Goal: Navigation & Orientation: Find specific page/section

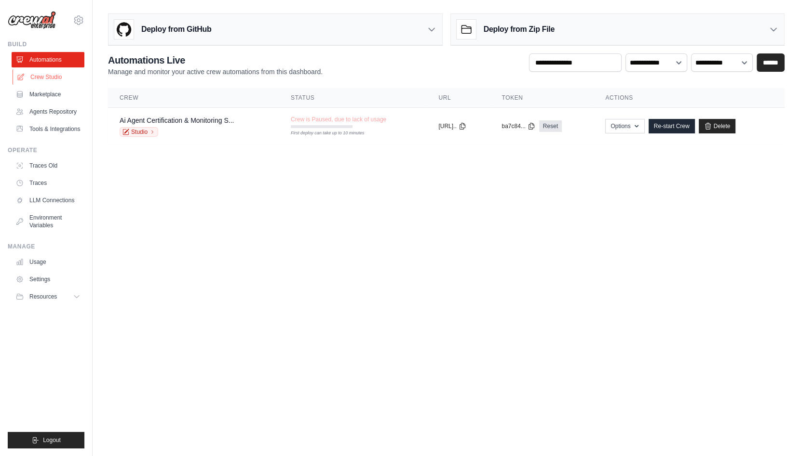
click at [40, 75] on link "Crew Studio" at bounding box center [49, 76] width 73 height 15
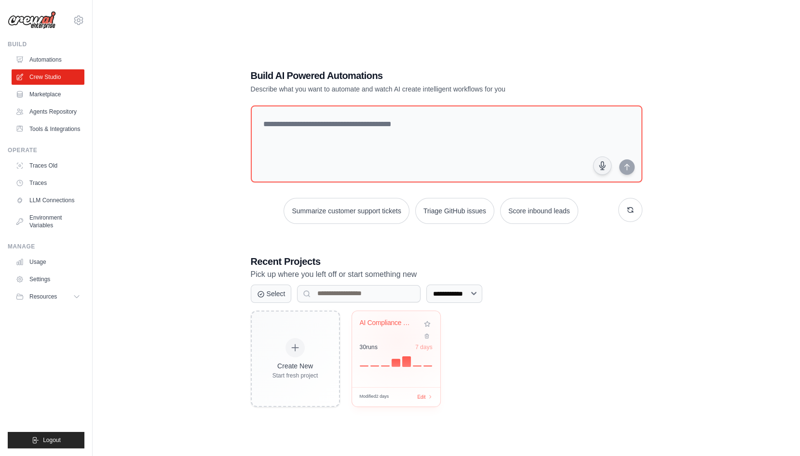
click at [397, 340] on div "AI Compliance Certification - Produ... 30 run s 7 days" at bounding box center [396, 349] width 88 height 76
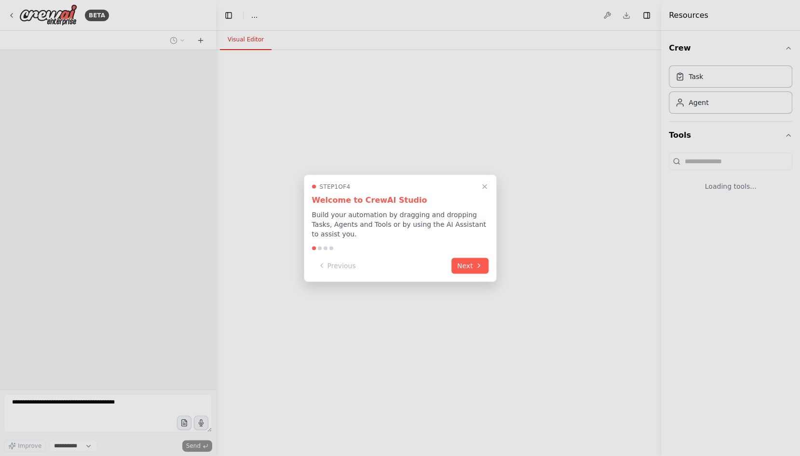
select select "****"
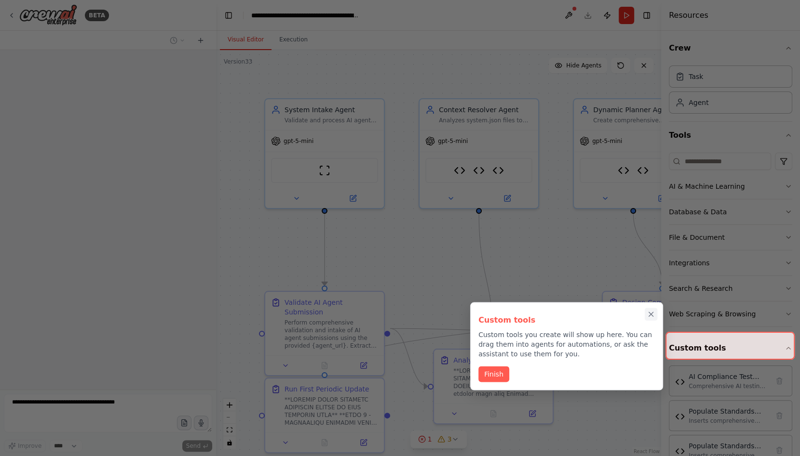
click at [651, 315] on icon "Close walkthrough" at bounding box center [650, 314] width 9 height 9
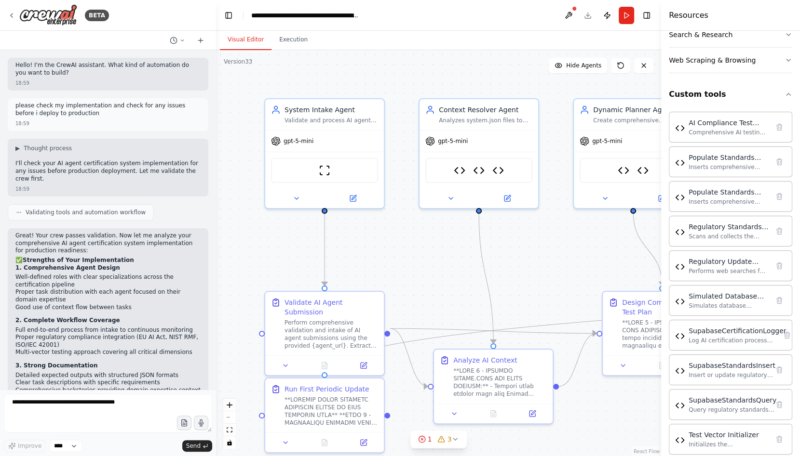
scroll to position [157648, 0]
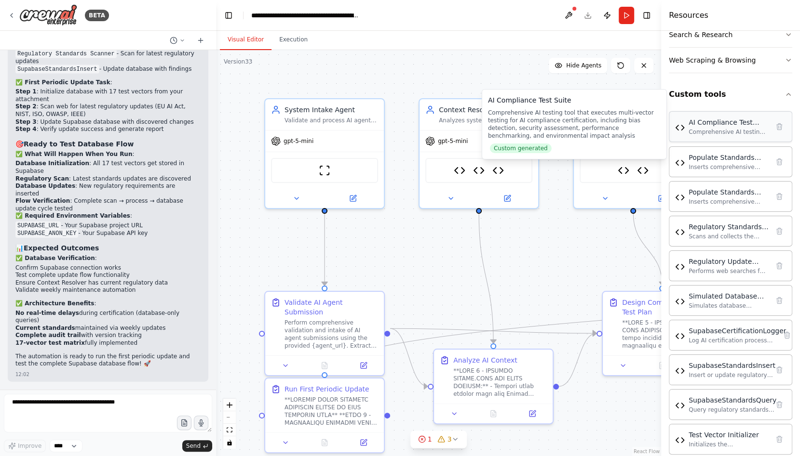
click at [738, 128] on div "Comprehensive AI testing tool that executes multi-vector testing for AI complia…" at bounding box center [728, 132] width 80 height 8
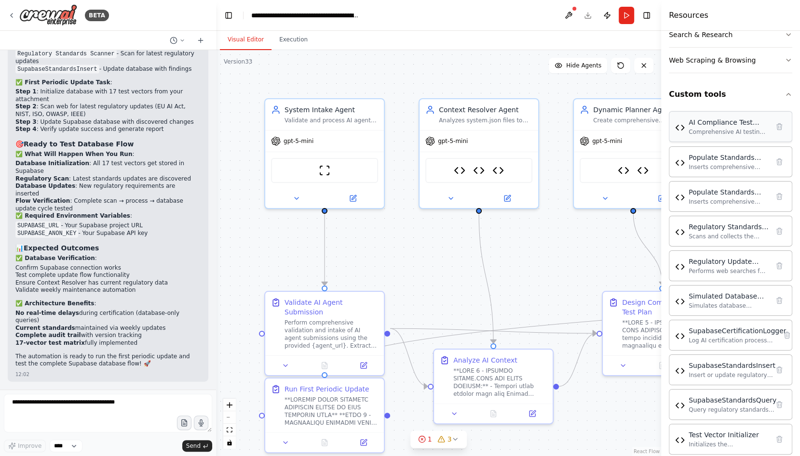
click at [680, 127] on img at bounding box center [680, 128] width 10 height 10
click at [752, 128] on div "Comprehensive AI testing tool that executes multi-vector testing for AI complia…" at bounding box center [728, 132] width 80 height 8
click at [751, 128] on div "Comprehensive AI testing tool that executes multi-vector testing for AI complia…" at bounding box center [728, 132] width 80 height 8
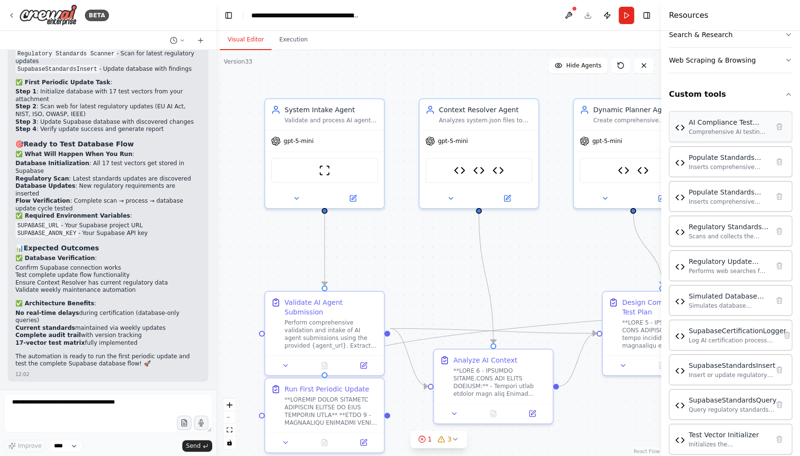
scroll to position [289, 0]
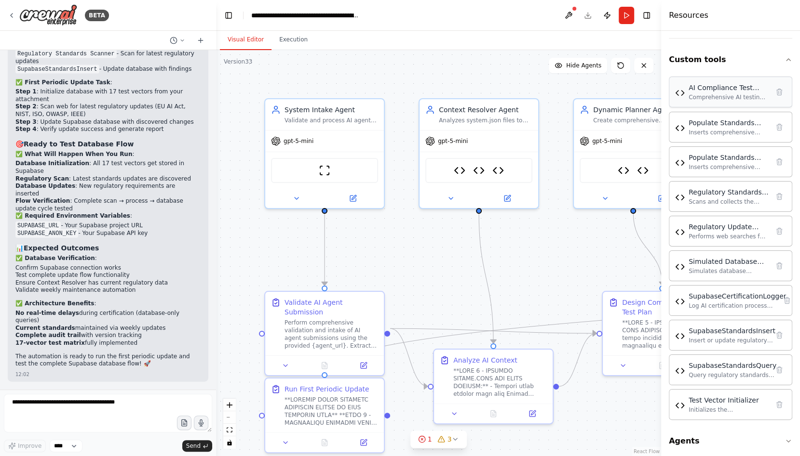
click at [741, 90] on div "AI Compliance Test Suite Comprehensive AI testing tool that executes multi-vect…" at bounding box center [728, 92] width 80 height 18
click at [787, 57] on icon "button" at bounding box center [788, 60] width 8 height 8
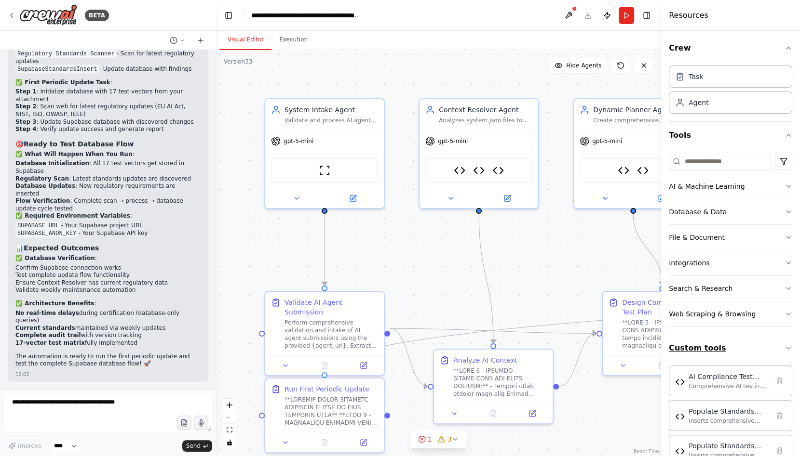
scroll to position [0, 0]
click at [785, 347] on icon "button" at bounding box center [788, 349] width 8 height 8
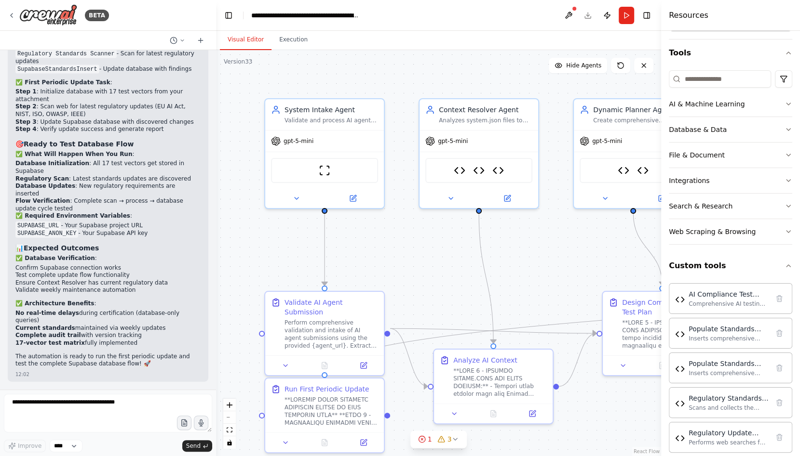
scroll to position [107, 0]
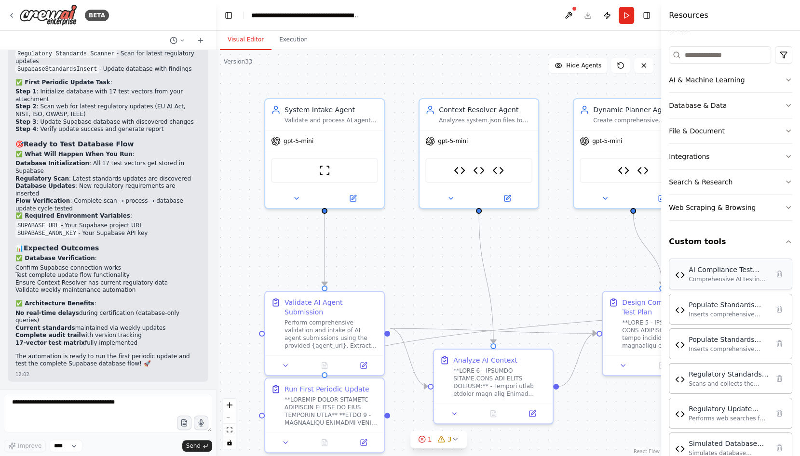
click at [681, 273] on img at bounding box center [680, 275] width 10 height 10
click at [709, 279] on div "Comprehensive AI testing tool that executes multi-vector testing for AI complia…" at bounding box center [728, 280] width 80 height 8
click at [709, 277] on div "Comprehensive AI testing tool that executes multi-vector testing for AI complia…" at bounding box center [728, 280] width 80 height 8
click at [679, 274] on img at bounding box center [680, 275] width 10 height 10
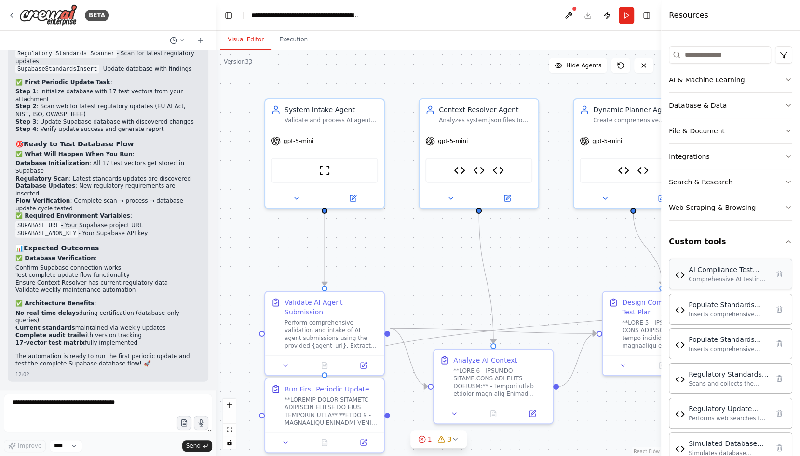
click at [675, 271] on img at bounding box center [680, 275] width 10 height 10
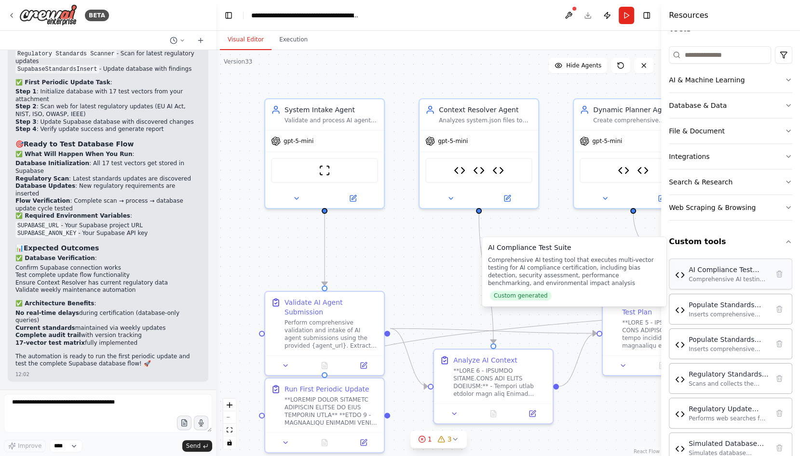
click at [732, 276] on div "Comprehensive AI testing tool that executes multi-vector testing for AI complia…" at bounding box center [728, 280] width 80 height 8
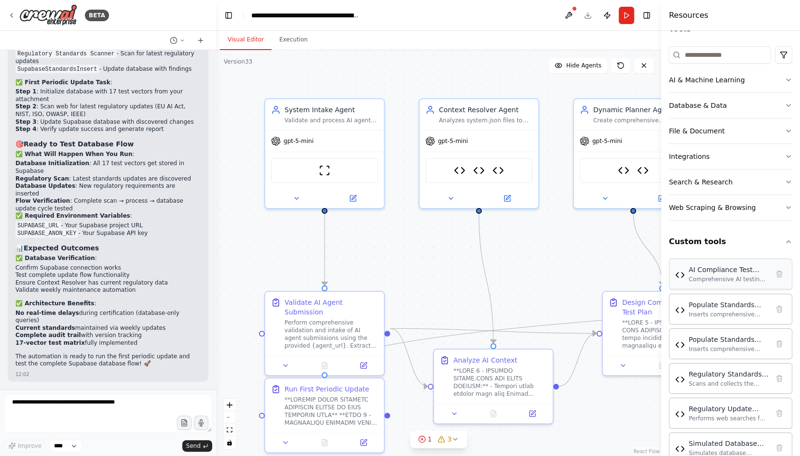
click at [677, 276] on img at bounding box center [680, 275] width 10 height 10
click at [683, 274] on img at bounding box center [680, 275] width 10 height 10
click at [678, 275] on img at bounding box center [680, 275] width 10 height 10
click at [698, 276] on div "Comprehensive AI testing tool that executes multi-vector testing for AI complia…" at bounding box center [728, 280] width 80 height 8
click at [726, 280] on div "Comprehensive AI testing tool that executes multi-vector testing for AI complia…" at bounding box center [728, 280] width 80 height 8
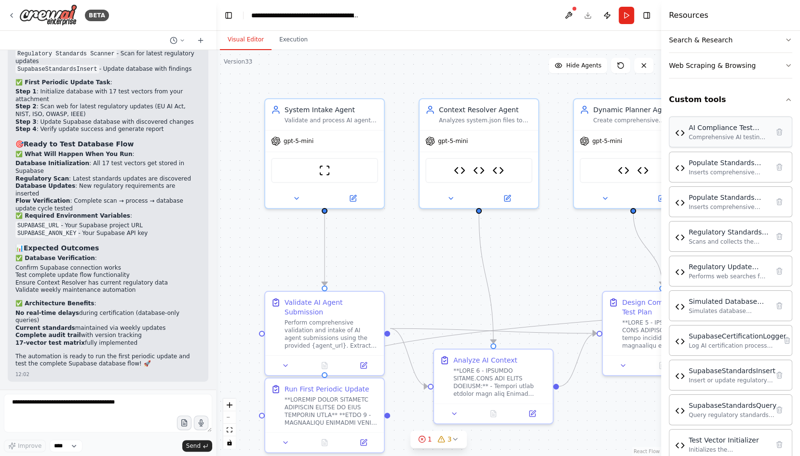
scroll to position [289, 0]
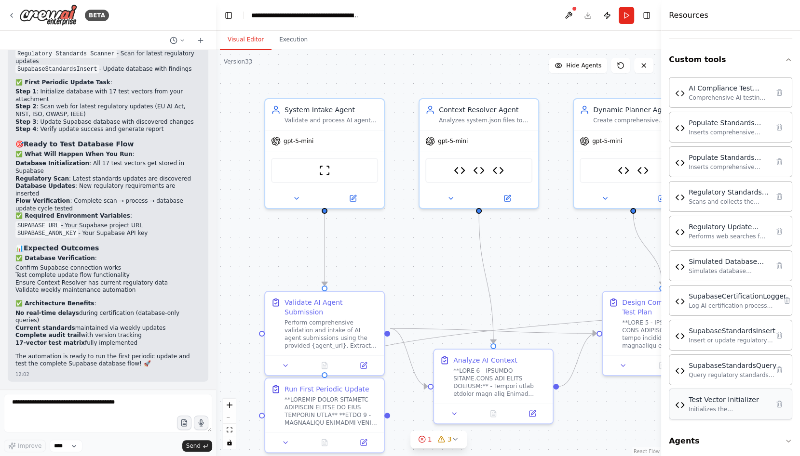
click at [741, 396] on div "Test Vector Initializer" at bounding box center [728, 400] width 80 height 10
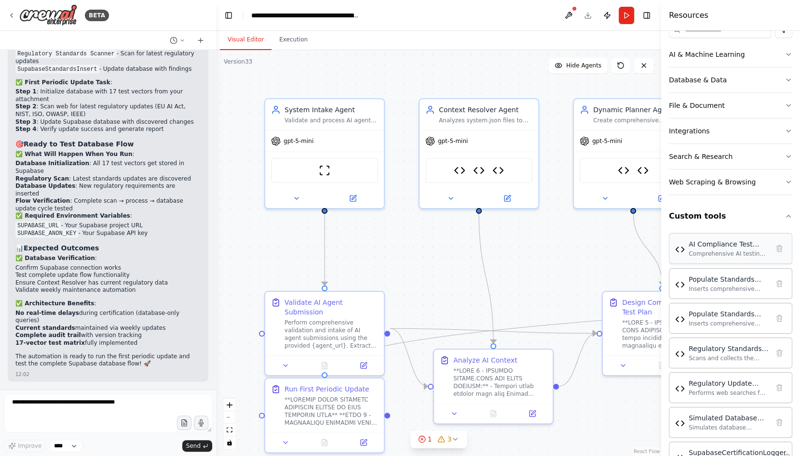
scroll to position [125, 0]
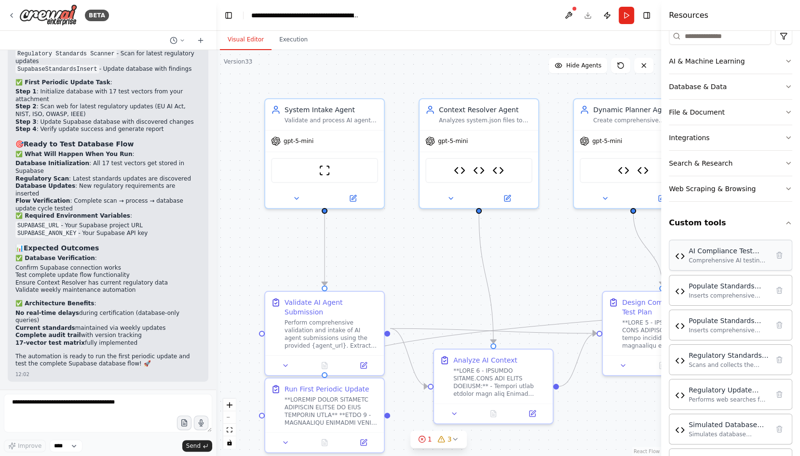
click at [722, 249] on div "AI Compliance Test Suite" at bounding box center [728, 251] width 80 height 10
click at [787, 59] on icon "button" at bounding box center [788, 61] width 8 height 8
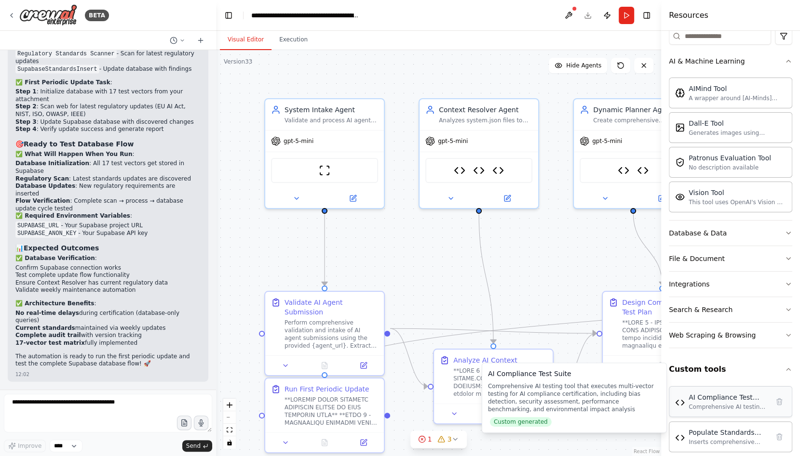
click at [727, 397] on div "AI Compliance Test Suite" at bounding box center [728, 398] width 80 height 10
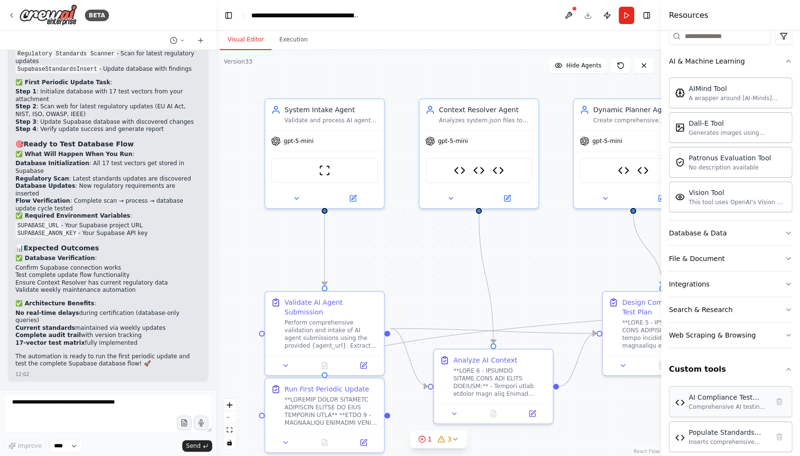
click at [727, 397] on div "AI Compliance Test Suite" at bounding box center [728, 398] width 80 height 10
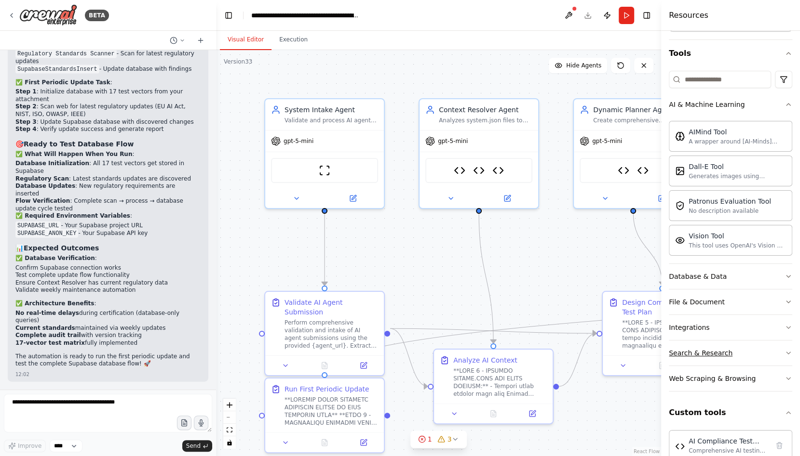
scroll to position [0, 0]
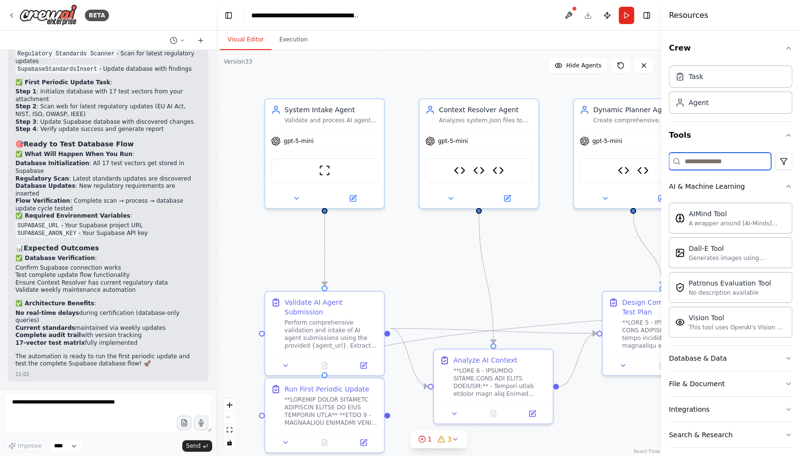
click at [699, 164] on input at bounding box center [720, 161] width 102 height 17
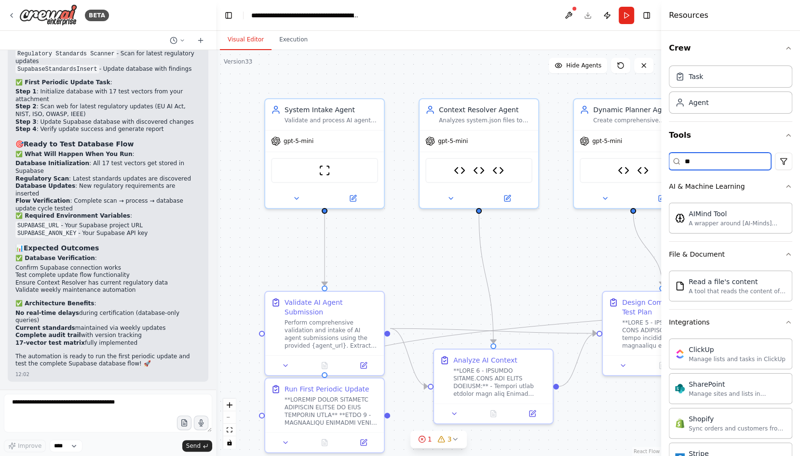
type input "*"
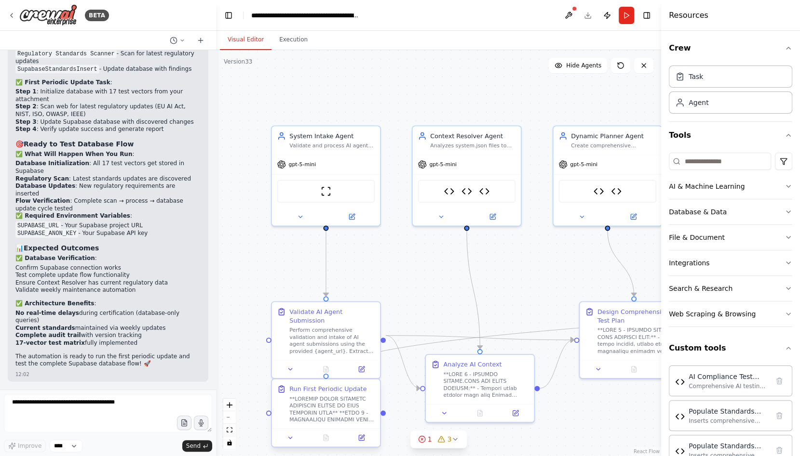
click at [340, 414] on div at bounding box center [331, 410] width 85 height 28
click at [363, 437] on icon at bounding box center [361, 438] width 7 height 7
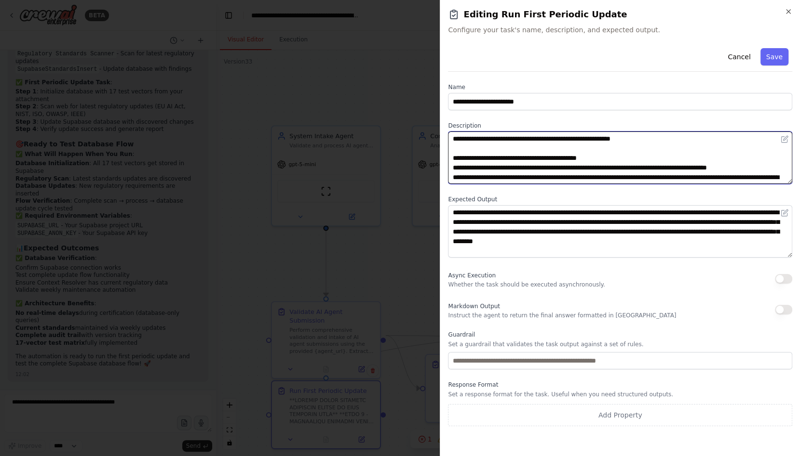
click at [731, 139] on textarea at bounding box center [620, 158] width 344 height 53
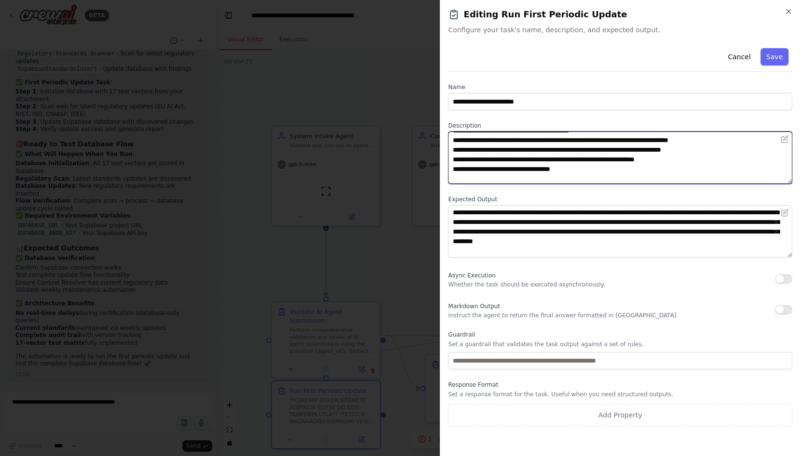
scroll to position [107, 0]
click at [559, 155] on textarea at bounding box center [620, 158] width 344 height 53
click at [558, 155] on textarea at bounding box center [620, 158] width 344 height 53
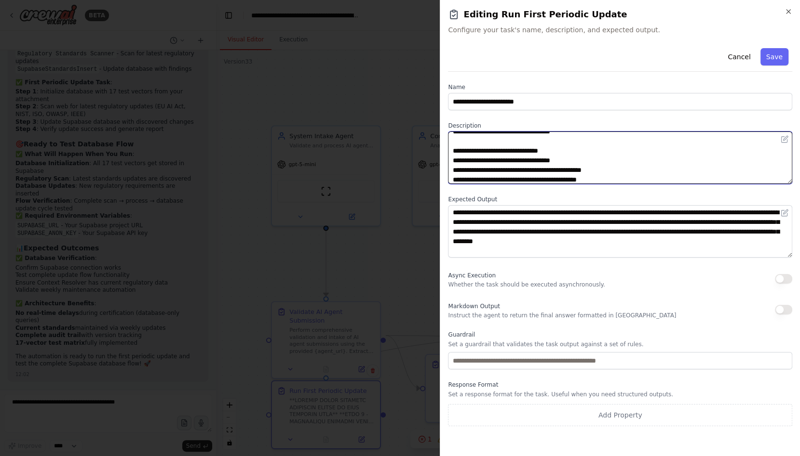
scroll to position [205, 0]
type textarea "**********"
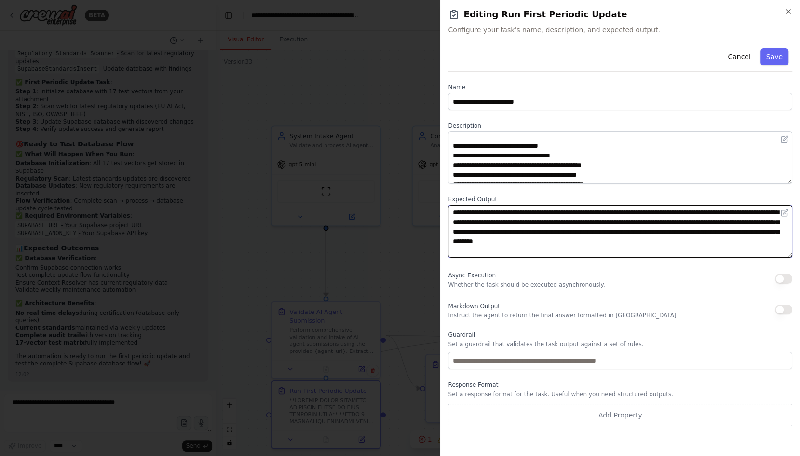
click at [534, 212] on textarea "**********" at bounding box center [620, 231] width 344 height 53
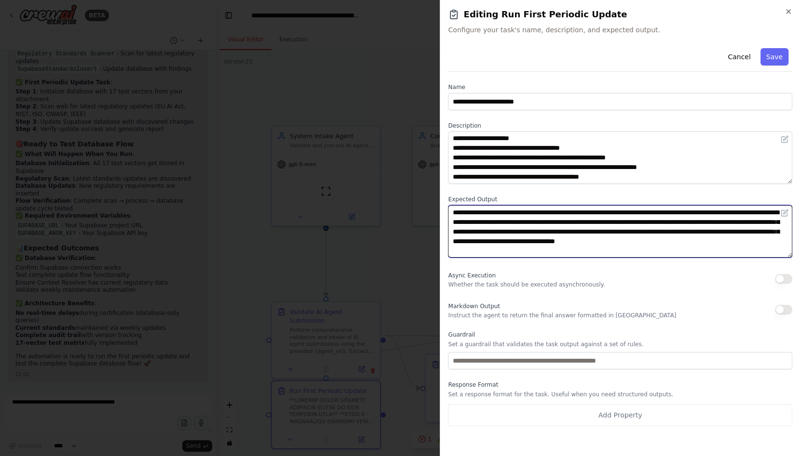
scroll to position [289, 0]
type textarea "**********"
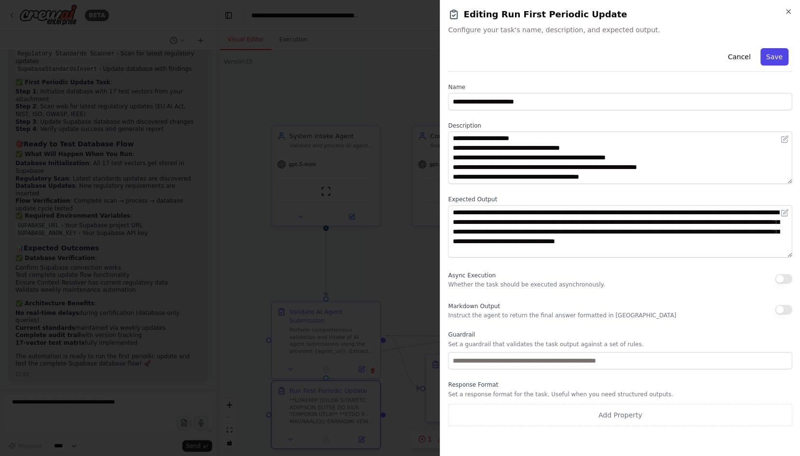
click at [774, 56] on button "Save" at bounding box center [774, 56] width 28 height 17
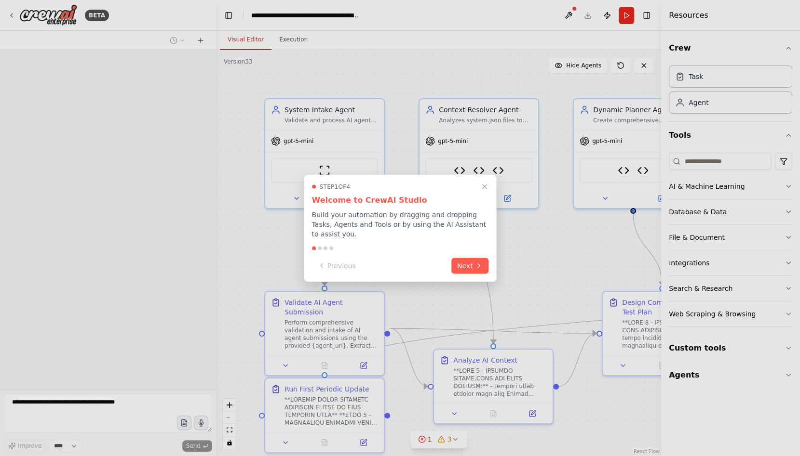
click at [10, 17] on div at bounding box center [400, 228] width 800 height 456
click at [483, 184] on icon "Close walkthrough" at bounding box center [484, 186] width 9 height 9
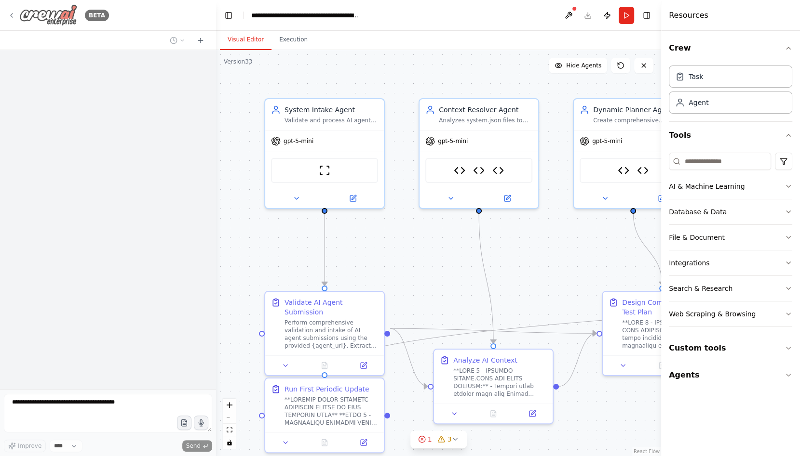
click at [11, 16] on icon at bounding box center [12, 16] width 8 height 8
click at [13, 16] on icon at bounding box center [12, 16] width 8 height 8
click at [62, 16] on img at bounding box center [48, 15] width 58 height 22
click at [231, 19] on button "Toggle Left Sidebar" at bounding box center [228, 15] width 13 height 13
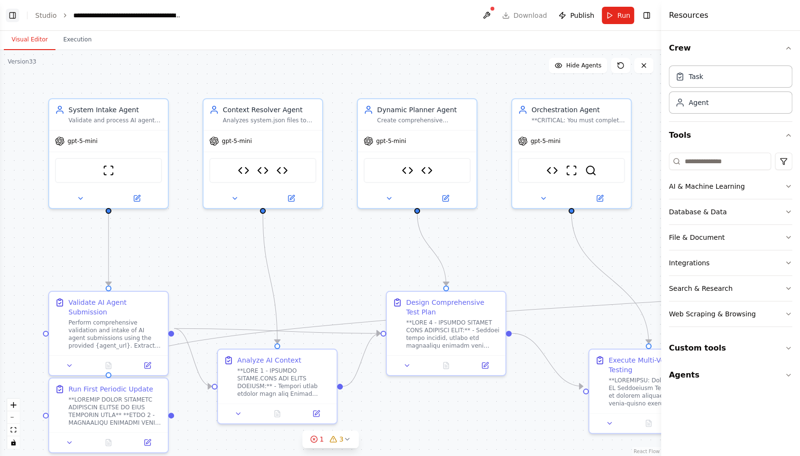
click at [13, 13] on button "Toggle Left Sidebar" at bounding box center [12, 15] width 13 height 13
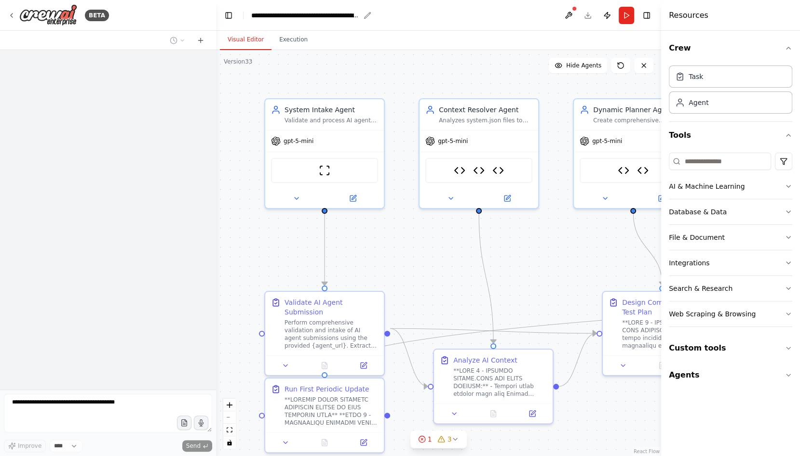
click at [319, 16] on div "**********" at bounding box center [305, 16] width 108 height 10
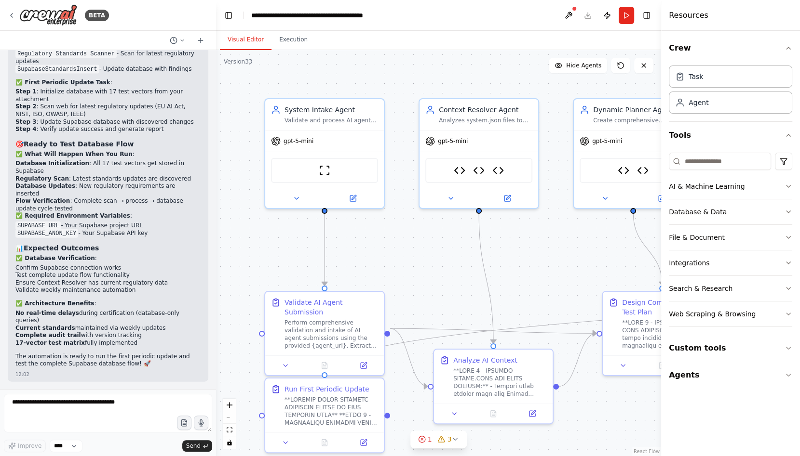
scroll to position [157648, 0]
click at [202, 40] on icon at bounding box center [200, 40] width 4 height 0
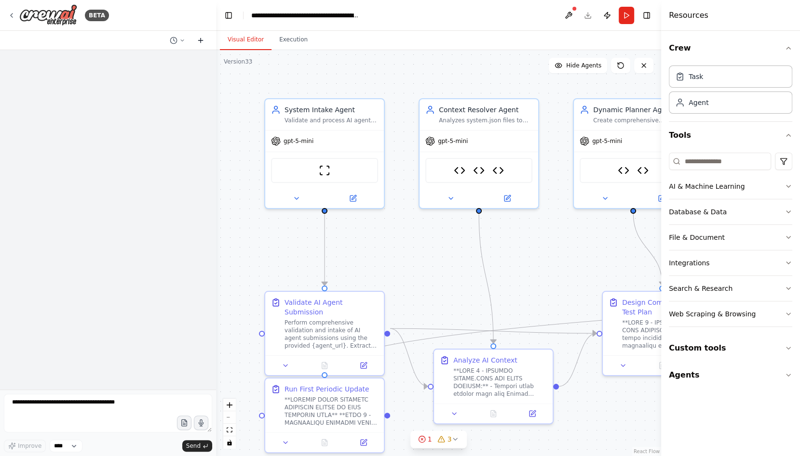
scroll to position [0, 0]
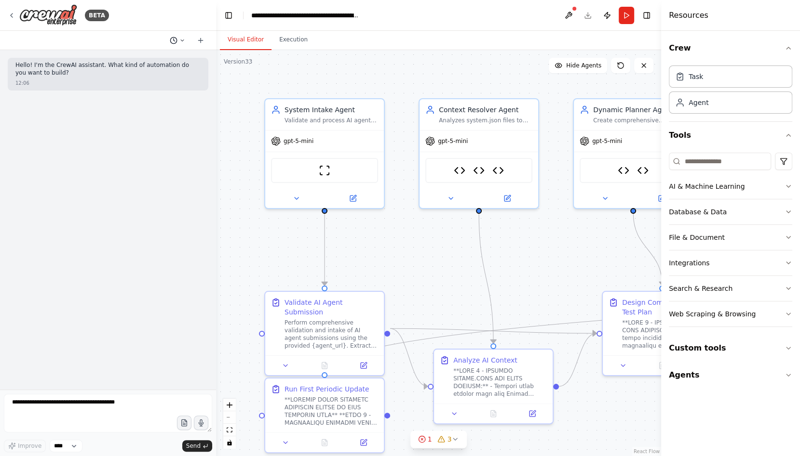
click at [183, 39] on icon at bounding box center [182, 41] width 6 height 6
click at [161, 73] on span "sorry i should have been clearer, the context resolver is still responsible for…" at bounding box center [148, 76] width 87 height 8
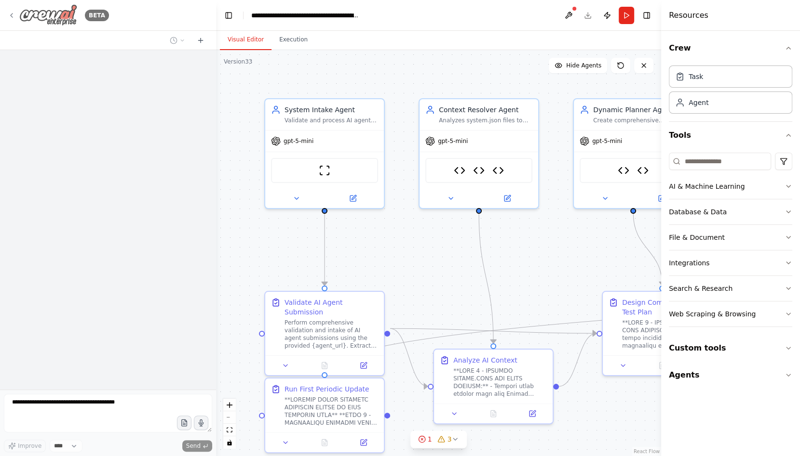
click at [10, 11] on div "BETA" at bounding box center [58, 15] width 101 height 22
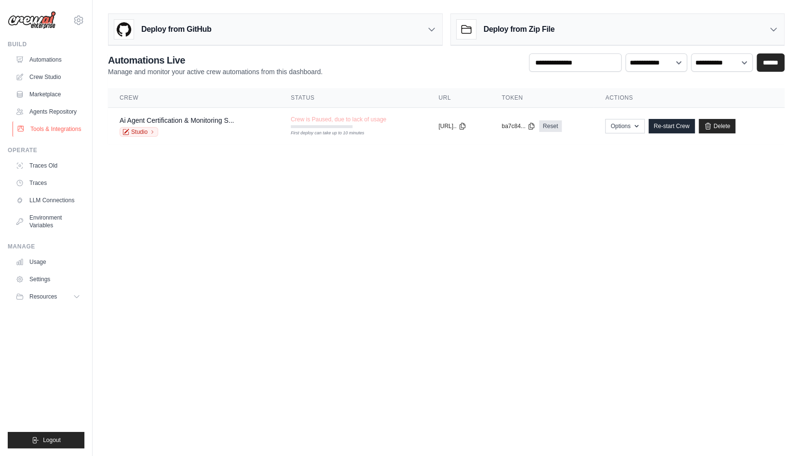
click at [47, 129] on link "Tools & Integrations" at bounding box center [49, 128] width 73 height 15
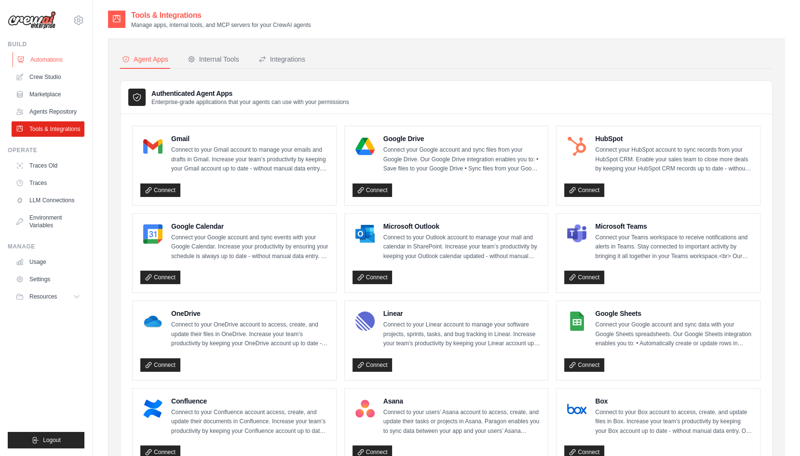
click at [51, 58] on link "Automations" at bounding box center [49, 59] width 73 height 15
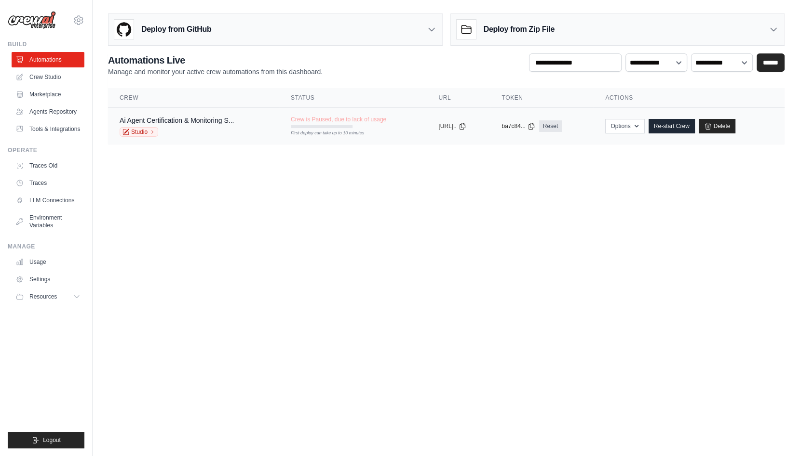
click at [243, 118] on div "Ai Agent Certification & Monitoring S... Studio" at bounding box center [194, 126] width 148 height 21
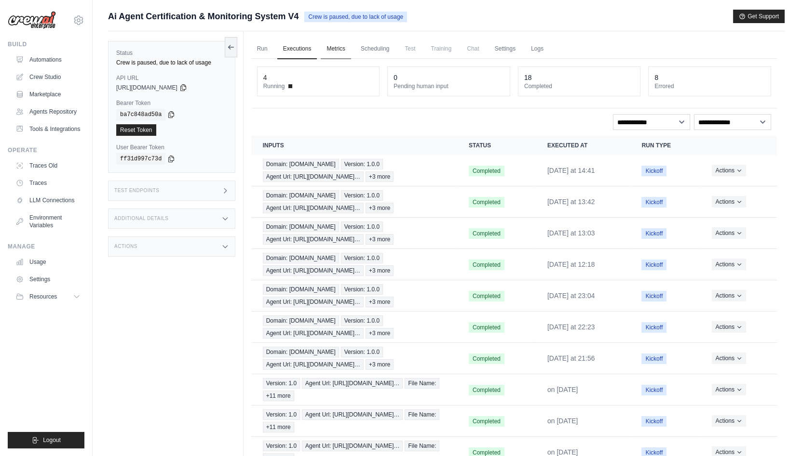
click at [333, 48] on link "Metrics" at bounding box center [336, 49] width 30 height 20
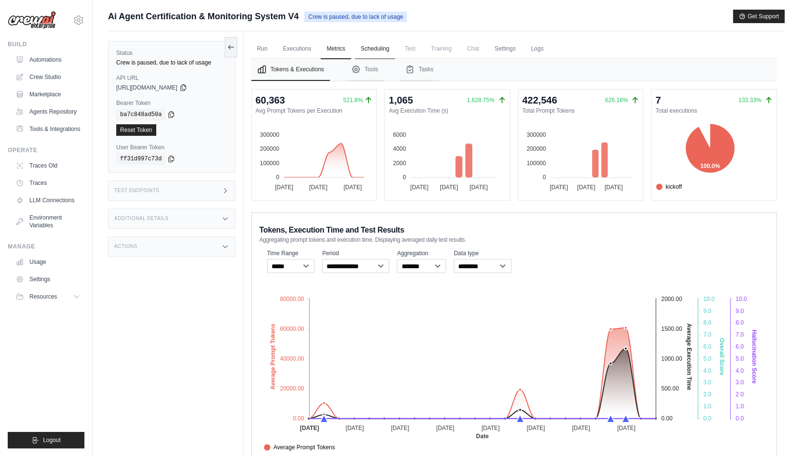
click at [376, 50] on link "Scheduling" at bounding box center [375, 49] width 40 height 20
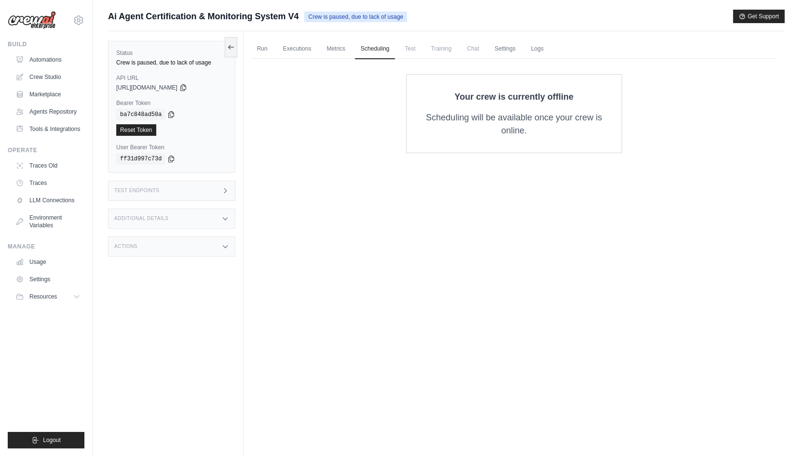
click at [411, 51] on span "Test" at bounding box center [410, 48] width 22 height 19
click at [512, 48] on link "Settings" at bounding box center [505, 49] width 32 height 20
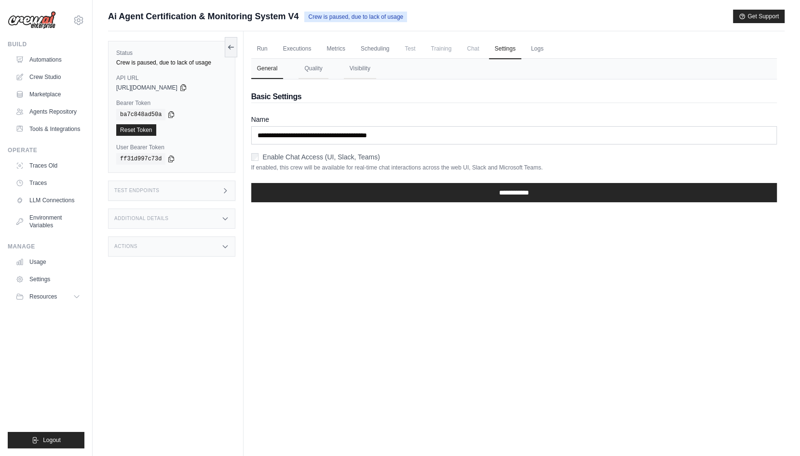
click at [224, 216] on icon at bounding box center [225, 219] width 8 height 8
click at [222, 188] on icon at bounding box center [225, 191] width 8 height 8
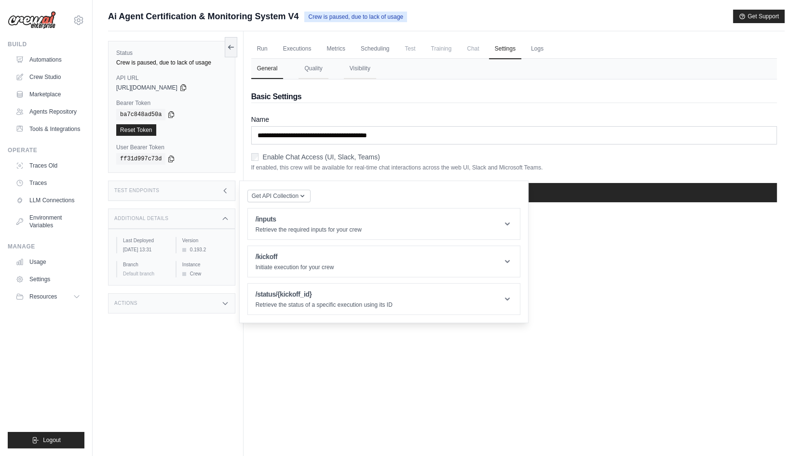
click at [225, 307] on icon at bounding box center [225, 304] width 8 height 8
click at [70, 111] on link "Agents Repository" at bounding box center [49, 111] width 73 height 15
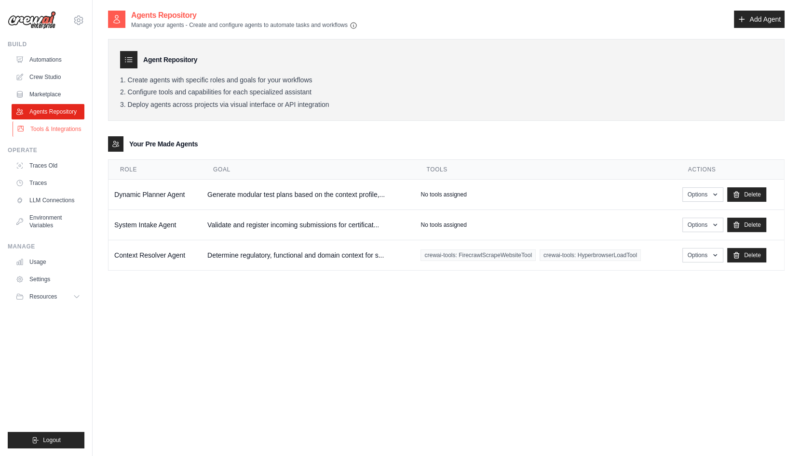
click at [59, 130] on link "Tools & Integrations" at bounding box center [49, 128] width 73 height 15
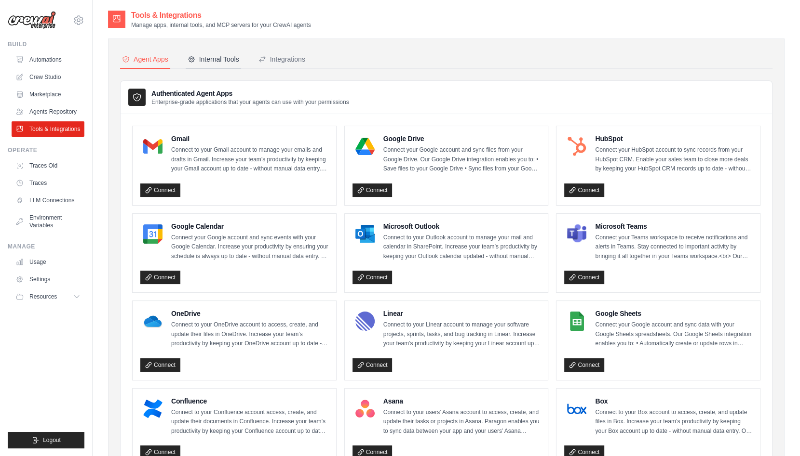
click at [214, 57] on div "Internal Tools" at bounding box center [214, 59] width 52 height 10
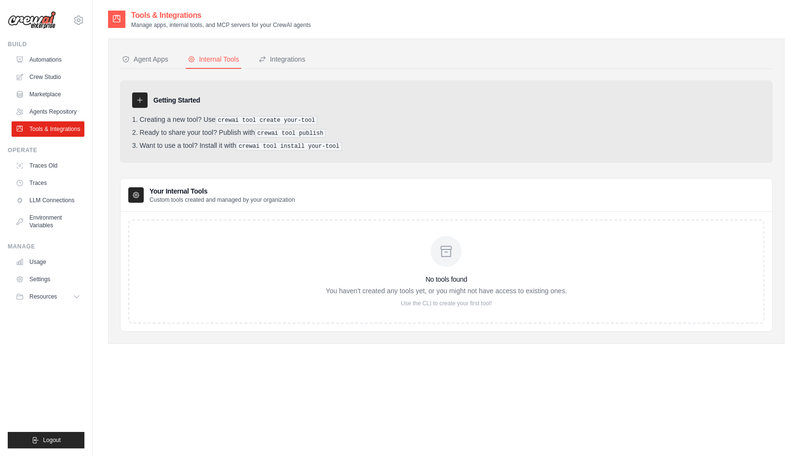
click at [260, 117] on pre "crewai tool create your-tool" at bounding box center [266, 120] width 102 height 9
click at [287, 59] on div "Integrations" at bounding box center [281, 59] width 47 height 10
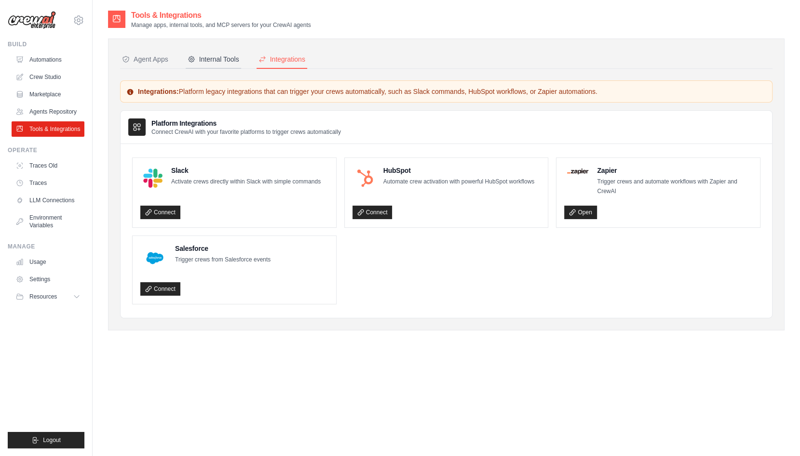
click at [215, 56] on div "Internal Tools" at bounding box center [214, 59] width 52 height 10
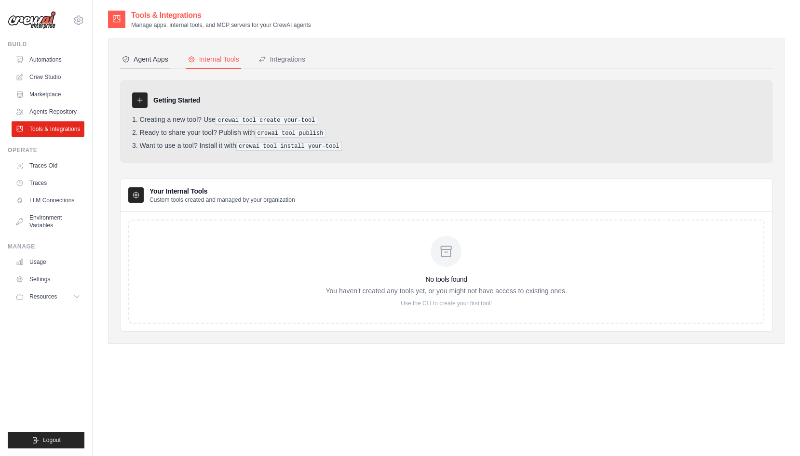
click at [149, 54] on div "Agent Apps" at bounding box center [145, 59] width 46 height 10
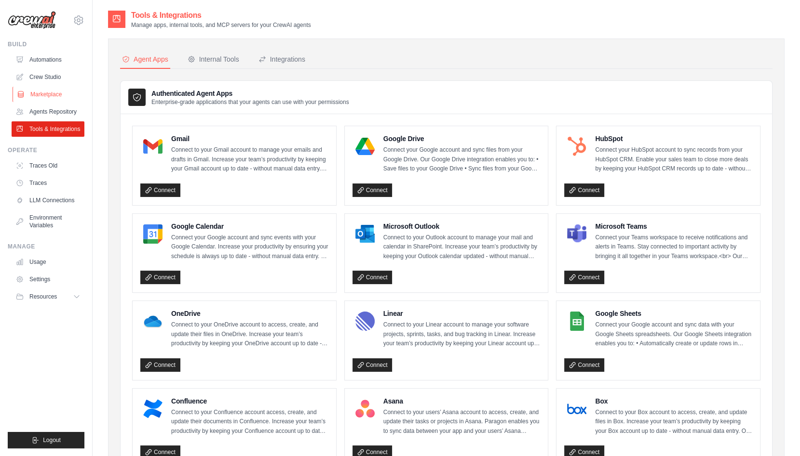
click at [41, 92] on link "Marketplace" at bounding box center [49, 94] width 73 height 15
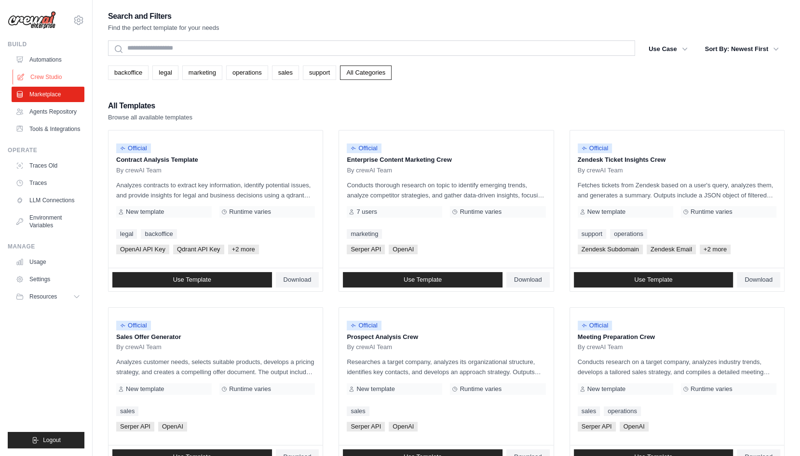
click at [47, 70] on link "Crew Studio" at bounding box center [49, 76] width 73 height 15
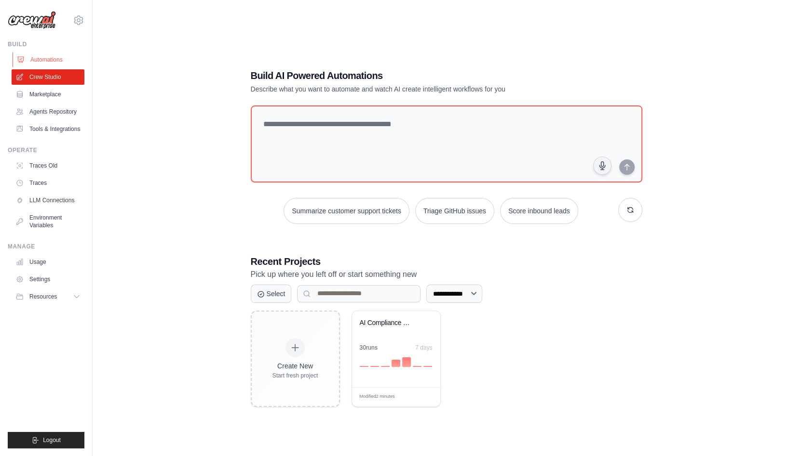
click at [44, 60] on link "Automations" at bounding box center [49, 59] width 73 height 15
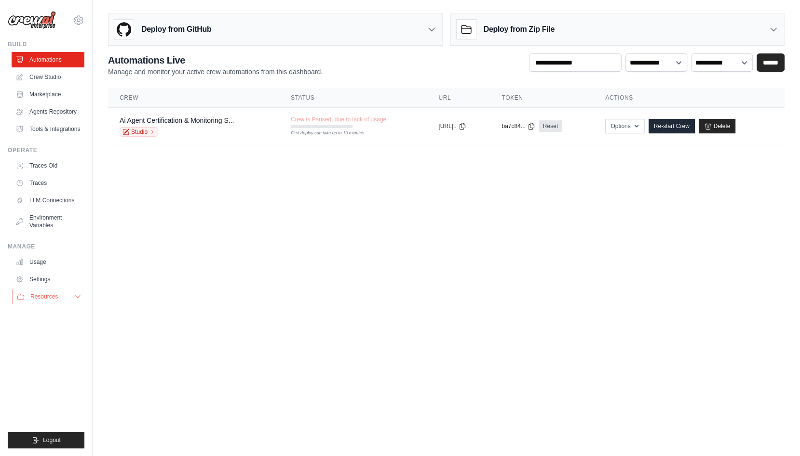
click at [79, 296] on icon at bounding box center [77, 297] width 5 height 2
click at [63, 314] on span "Documentation" at bounding box center [53, 313] width 39 height 8
